Goal: Information Seeking & Learning: Find specific page/section

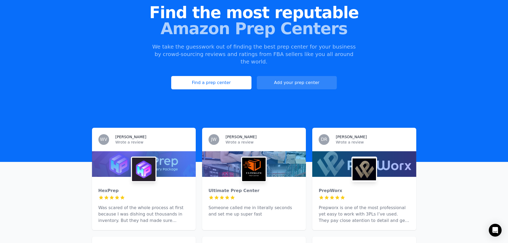
scroll to position [53, 0]
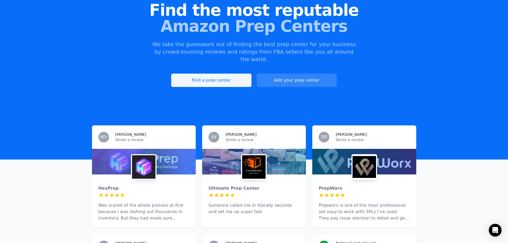
click at [219, 74] on link "Find a prep center" at bounding box center [211, 80] width 80 height 13
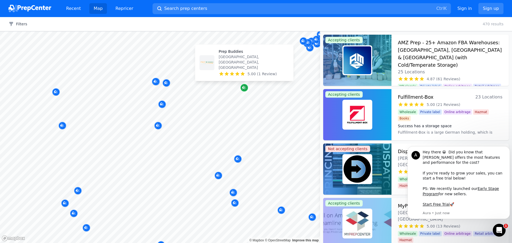
click at [244, 88] on icon "Map marker" at bounding box center [243, 87] width 3 height 3
click at [257, 74] on span "5.00 (1 Review)" at bounding box center [262, 73] width 29 height 5
